Goal: Task Accomplishment & Management: Manage account settings

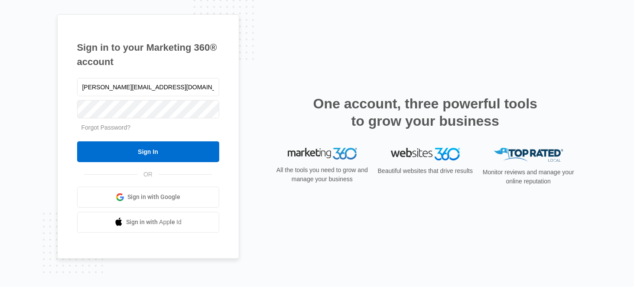
type input "[PERSON_NAME][EMAIL_ADDRESS][DOMAIN_NAME]"
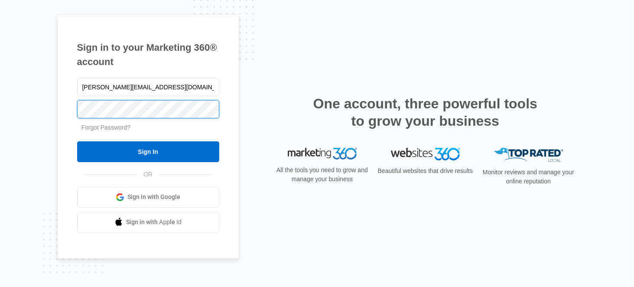
click at [77, 141] on input "Sign In" at bounding box center [148, 151] width 142 height 21
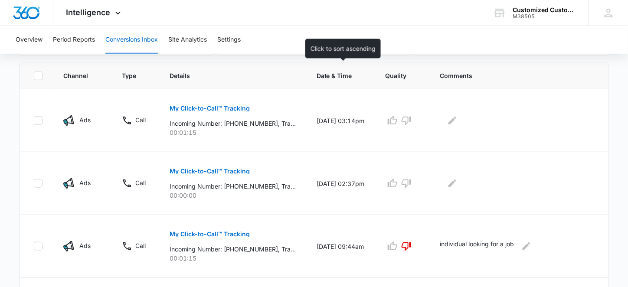
scroll to position [184, 0]
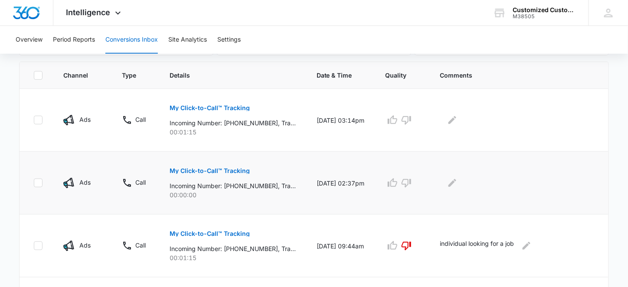
click at [226, 170] on p "My Click-to-Call™ Tracking" at bounding box center [209, 171] width 80 height 6
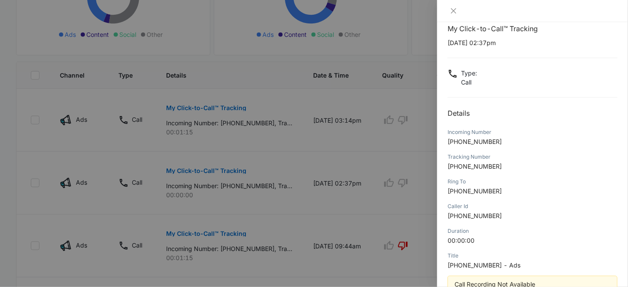
scroll to position [0, 0]
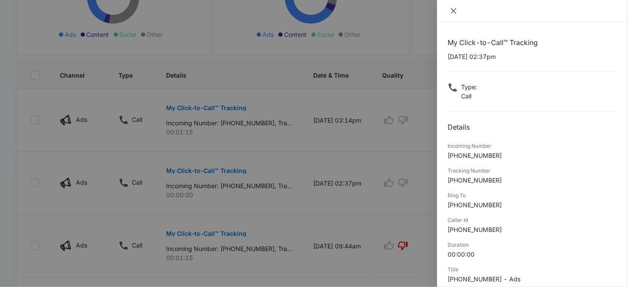
click at [456, 10] on icon "close" at bounding box center [453, 10] width 7 height 7
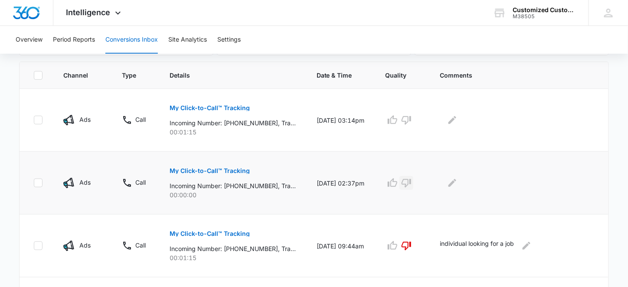
click at [411, 179] on icon "button" at bounding box center [406, 183] width 10 height 9
click at [453, 182] on icon "Edit Comments" at bounding box center [452, 183] width 10 height 10
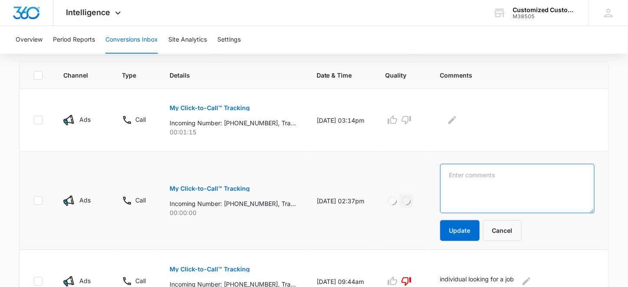
click at [455, 177] on textarea at bounding box center [517, 188] width 154 height 49
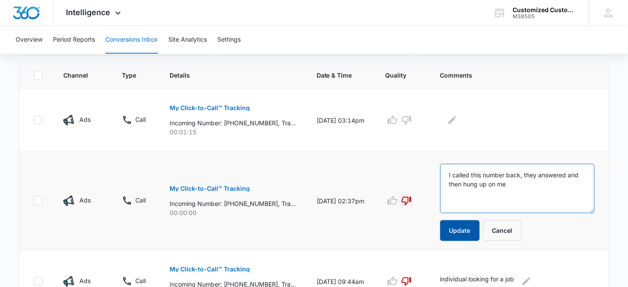
type textarea "I called this number back, they answered and then hung up on me"
click at [455, 228] on button "Update" at bounding box center [459, 230] width 39 height 21
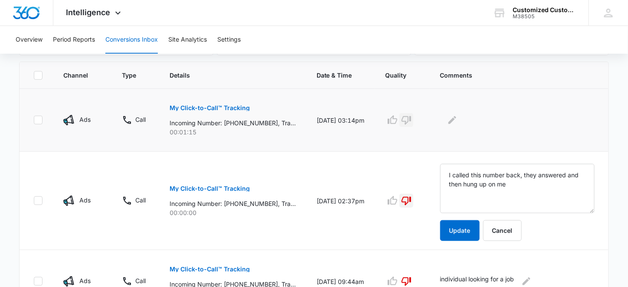
click at [411, 119] on icon "button" at bounding box center [406, 120] width 10 height 10
click at [456, 123] on icon "Edit Comments" at bounding box center [452, 120] width 10 height 10
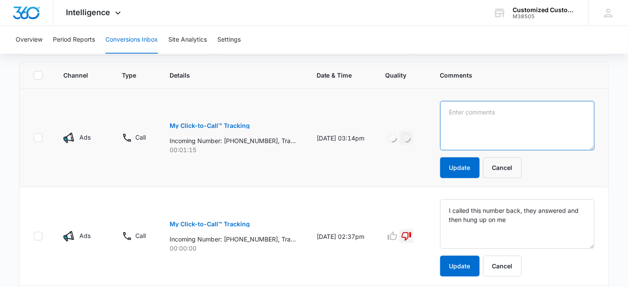
click at [459, 116] on textarea at bounding box center [517, 125] width 154 height 49
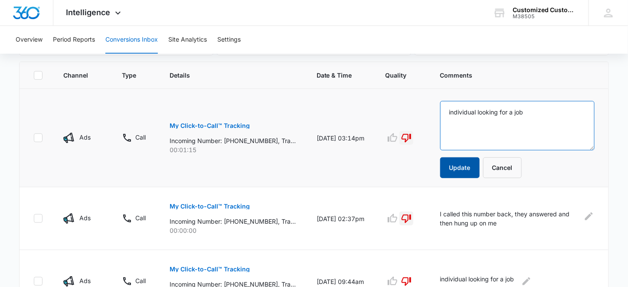
type textarea "individual looking for a job"
click at [459, 166] on button "Update" at bounding box center [459, 167] width 39 height 21
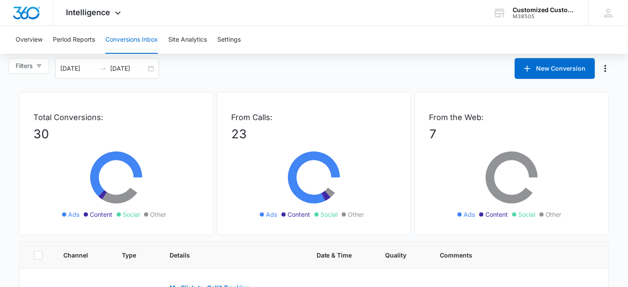
scroll to position [162, 0]
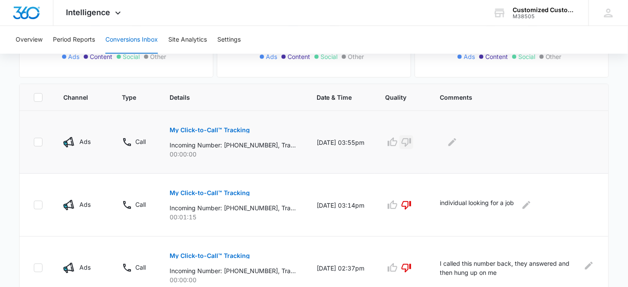
click at [409, 140] on icon "button" at bounding box center [406, 142] width 10 height 10
click at [456, 139] on icon "Edit Comments" at bounding box center [452, 142] width 8 height 8
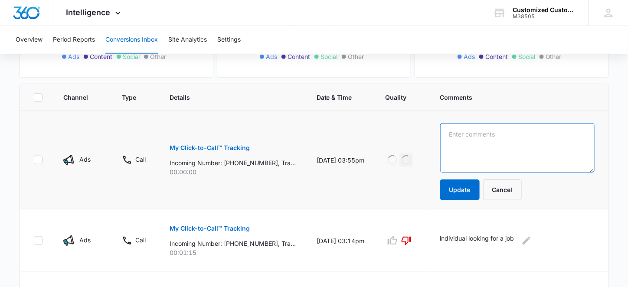
click at [458, 135] on textarea at bounding box center [517, 147] width 154 height 49
type textarea "individual looking for a job"
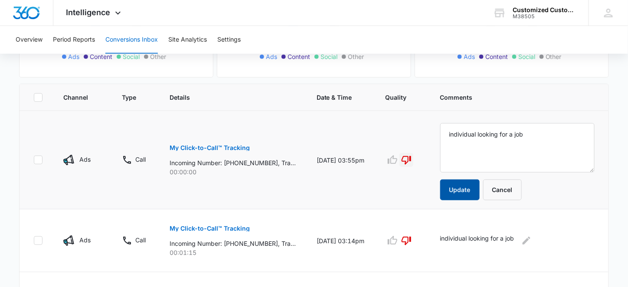
click at [475, 187] on button "Update" at bounding box center [459, 189] width 39 height 21
